Goal: Find specific page/section: Find specific page/section

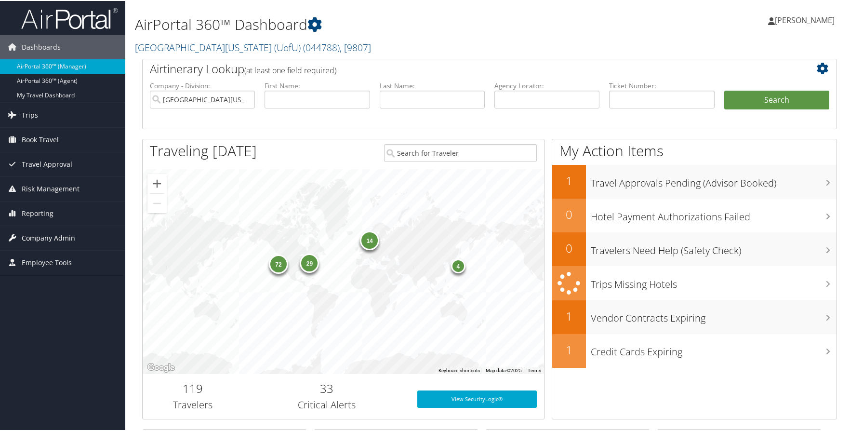
click at [57, 237] on span "Company Admin" at bounding box center [48, 237] width 53 height 24
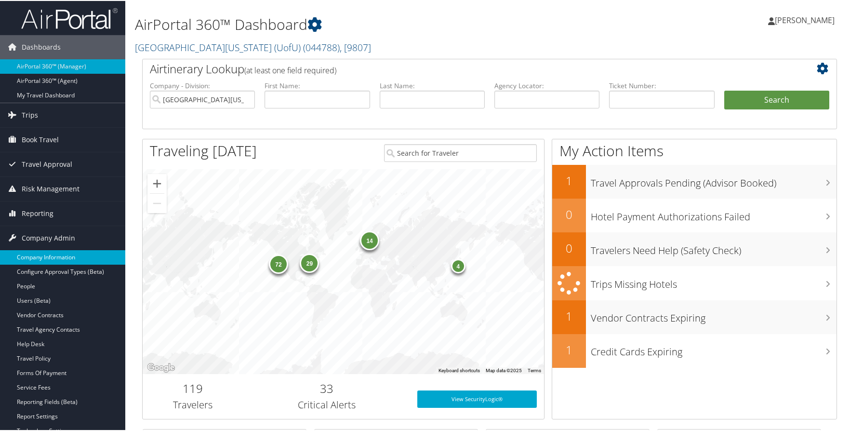
click at [55, 252] on link "Company Information" at bounding box center [62, 256] width 125 height 14
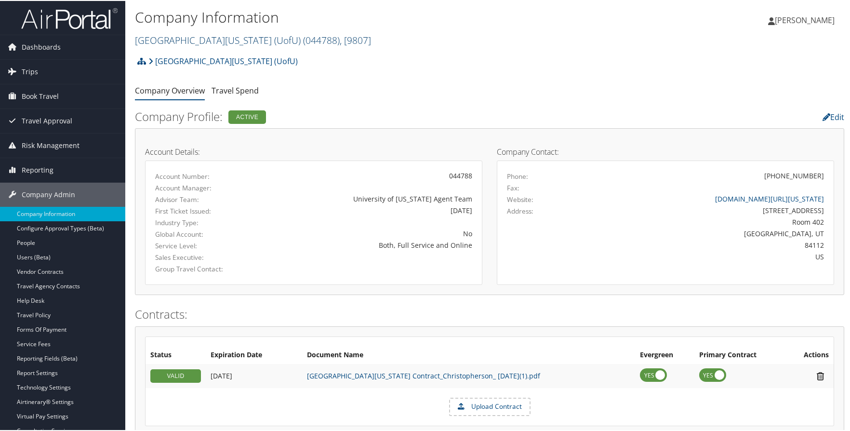
click at [195, 39] on link "[GEOGRAPHIC_DATA][US_STATE] (UofU) ( 044788 ) , [ 9807 ]" at bounding box center [253, 39] width 236 height 13
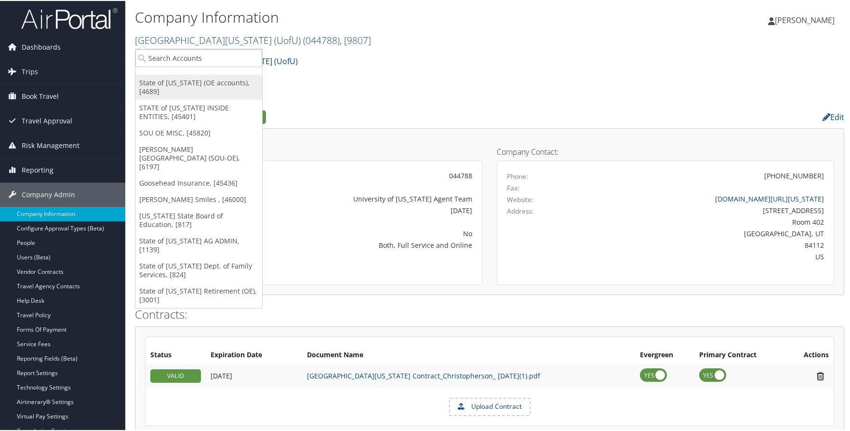
click at [200, 84] on link "State of [US_STATE] (OE accounts), [4689]" at bounding box center [198, 86] width 127 height 25
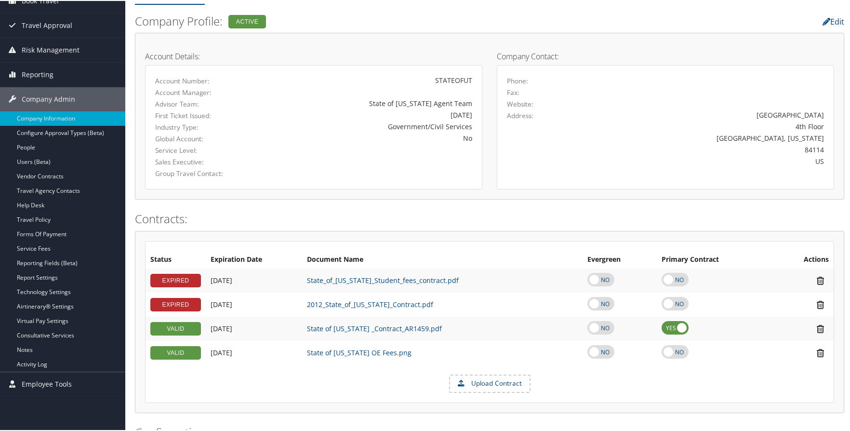
scroll to position [96, 0]
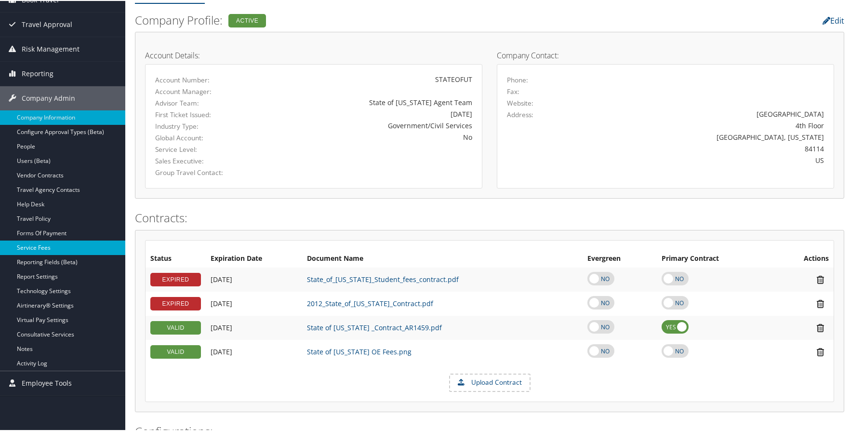
click at [36, 245] on link "Service Fees" at bounding box center [62, 246] width 125 height 14
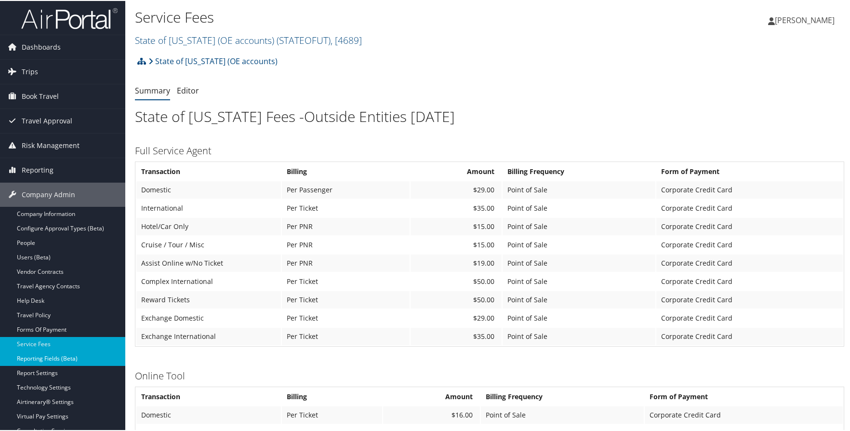
scroll to position [48, 0]
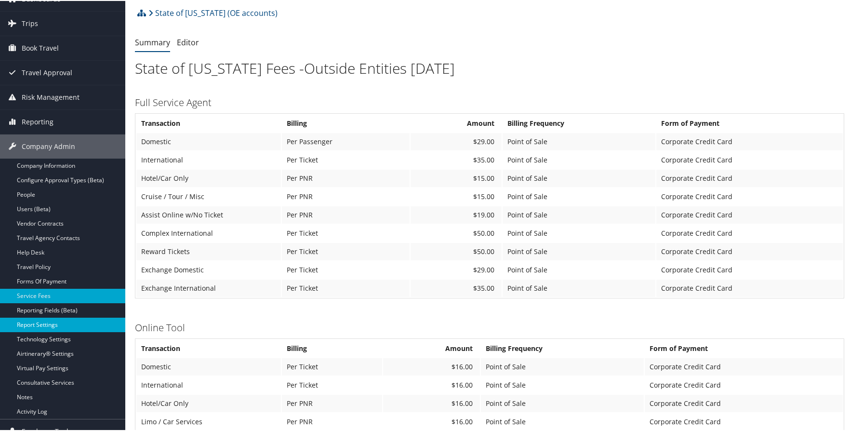
click at [53, 321] on link "Report Settings" at bounding box center [62, 323] width 125 height 14
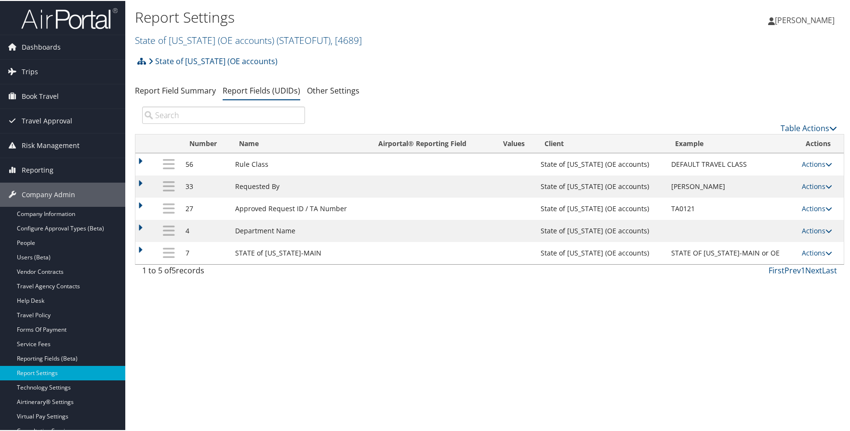
click at [310, 310] on div "Report Settings State of Utah (OE accounts) ( STATEOFUT ) , [ 4689 ] University…" at bounding box center [489, 215] width 728 height 431
click at [164, 60] on link "State of [US_STATE] (OE accounts)" at bounding box center [212, 60] width 129 height 19
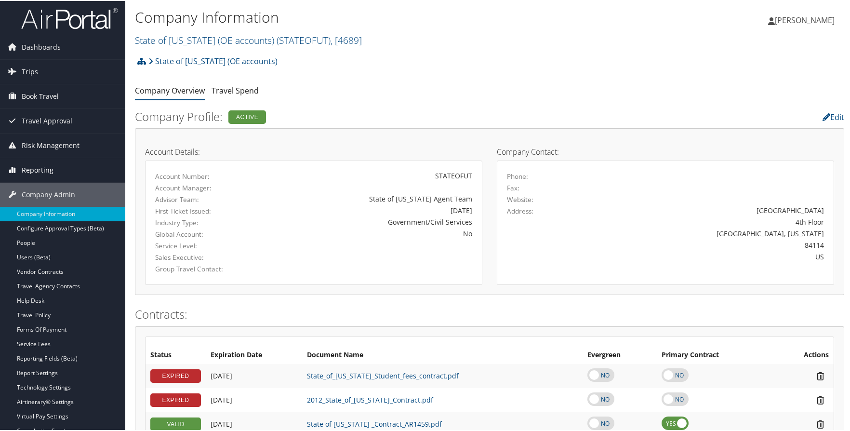
click at [30, 170] on span "Reporting" at bounding box center [38, 169] width 32 height 24
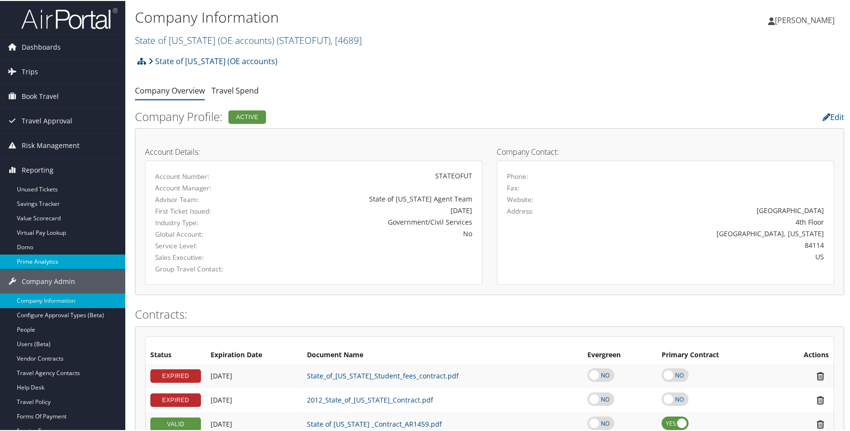
click at [36, 259] on link "Prime Analytics" at bounding box center [62, 260] width 125 height 14
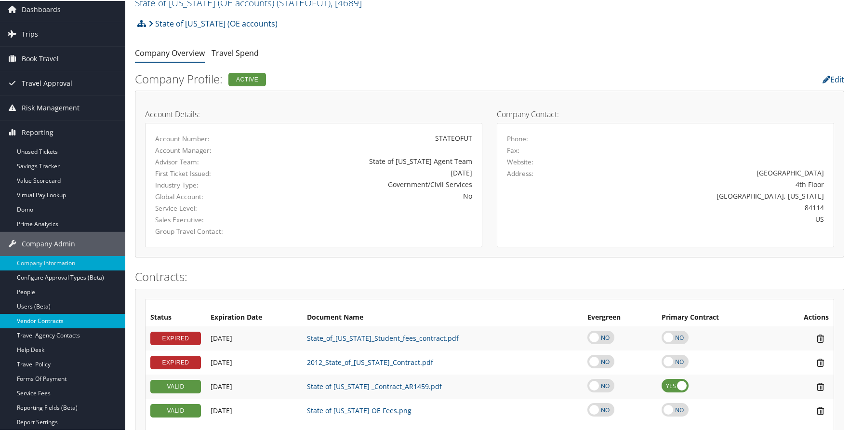
scroll to position [96, 0]
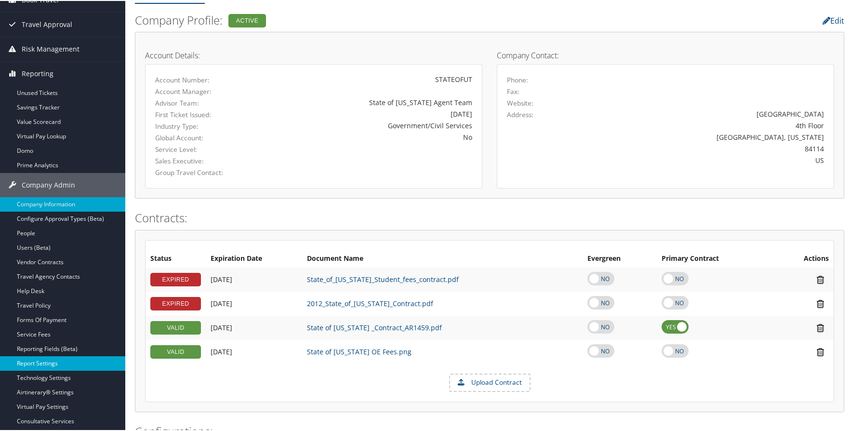
click at [43, 361] on link "Report Settings" at bounding box center [62, 362] width 125 height 14
